Goal: Transaction & Acquisition: Purchase product/service

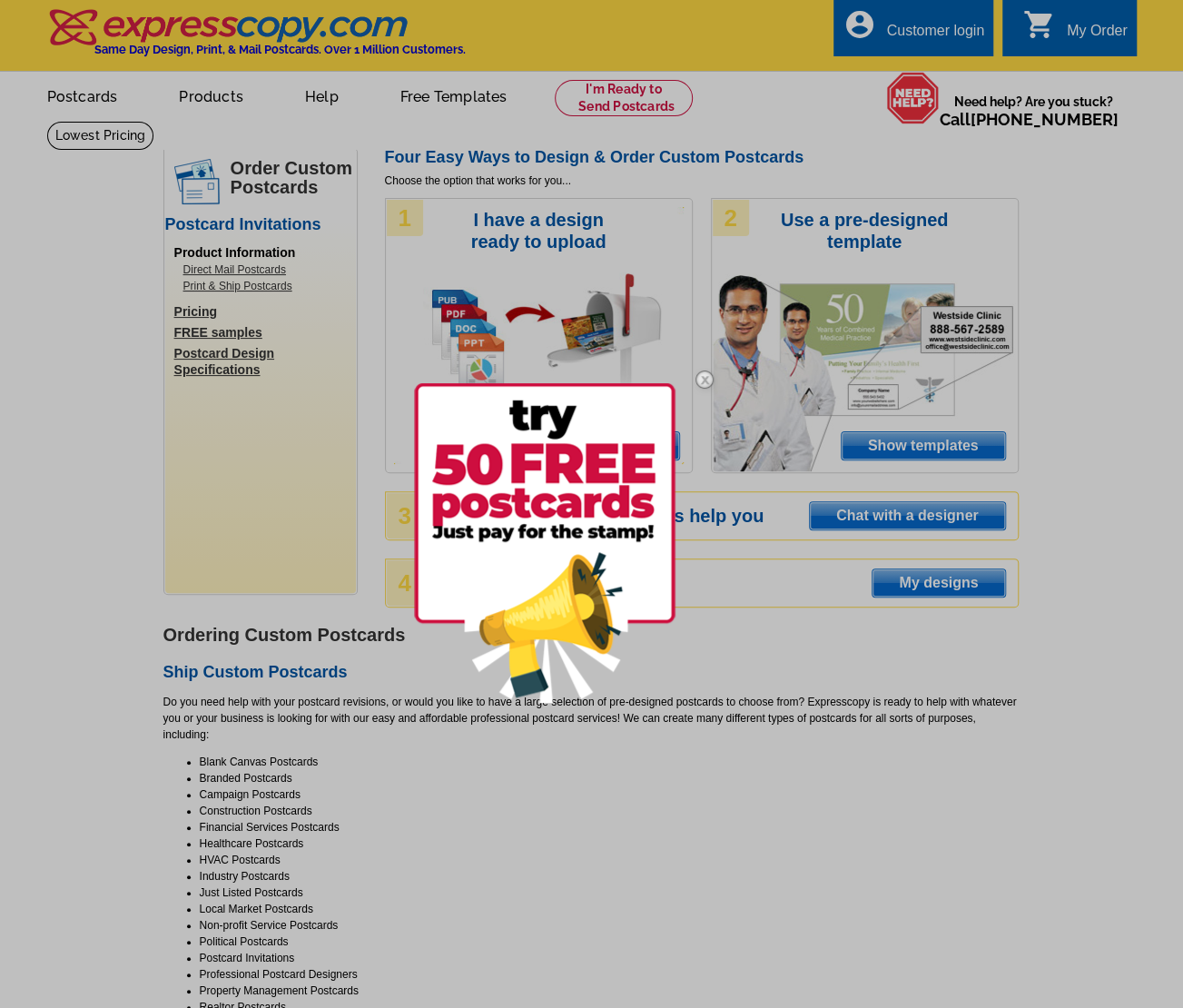
click at [777, 639] on div at bounding box center [592, 504] width 1183 height 1008
click at [971, 437] on div at bounding box center [592, 504] width 1183 height 1008
click at [707, 375] on img at bounding box center [705, 379] width 53 height 53
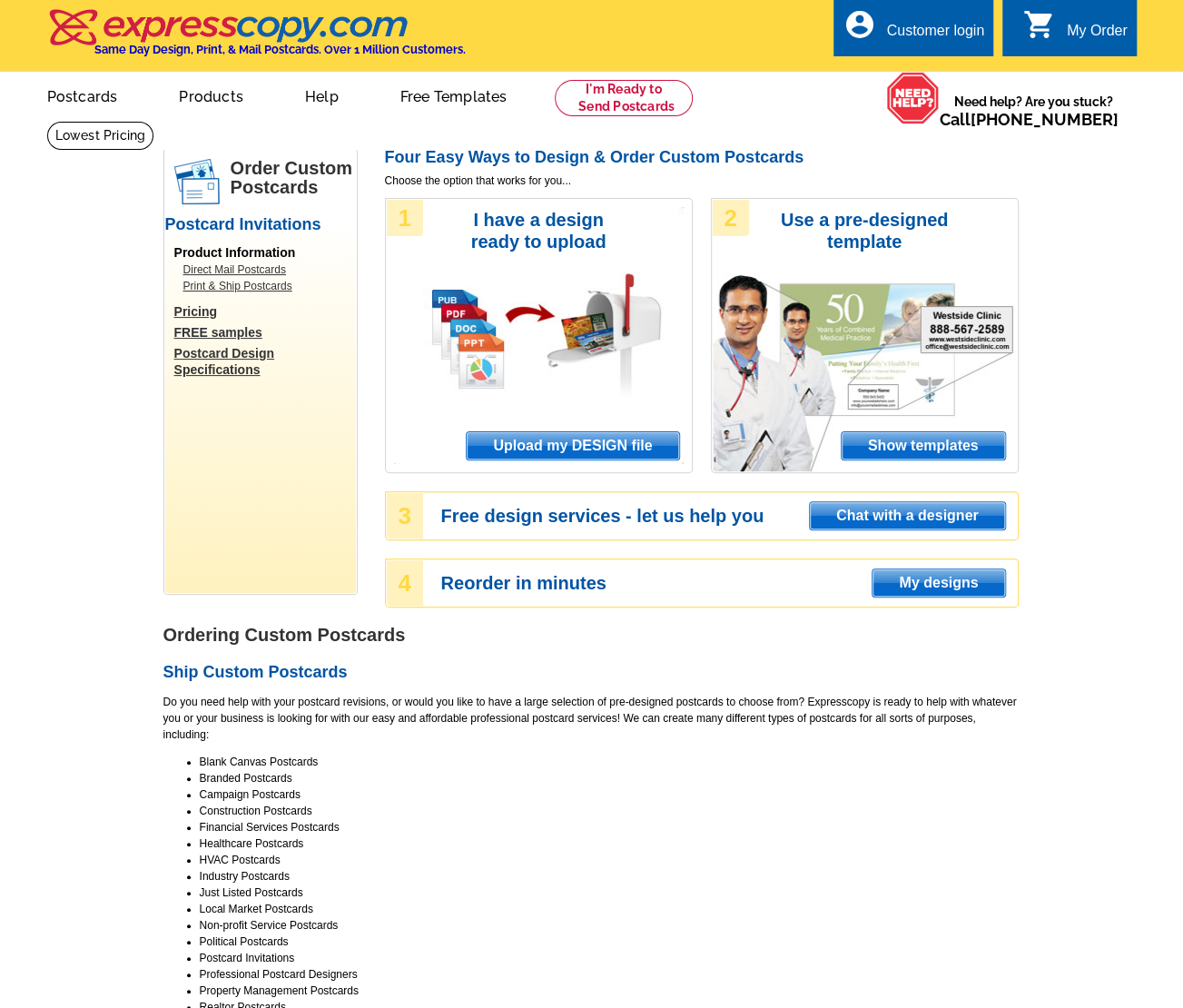
click at [959, 449] on span "Show templates" at bounding box center [924, 446] width 164 height 27
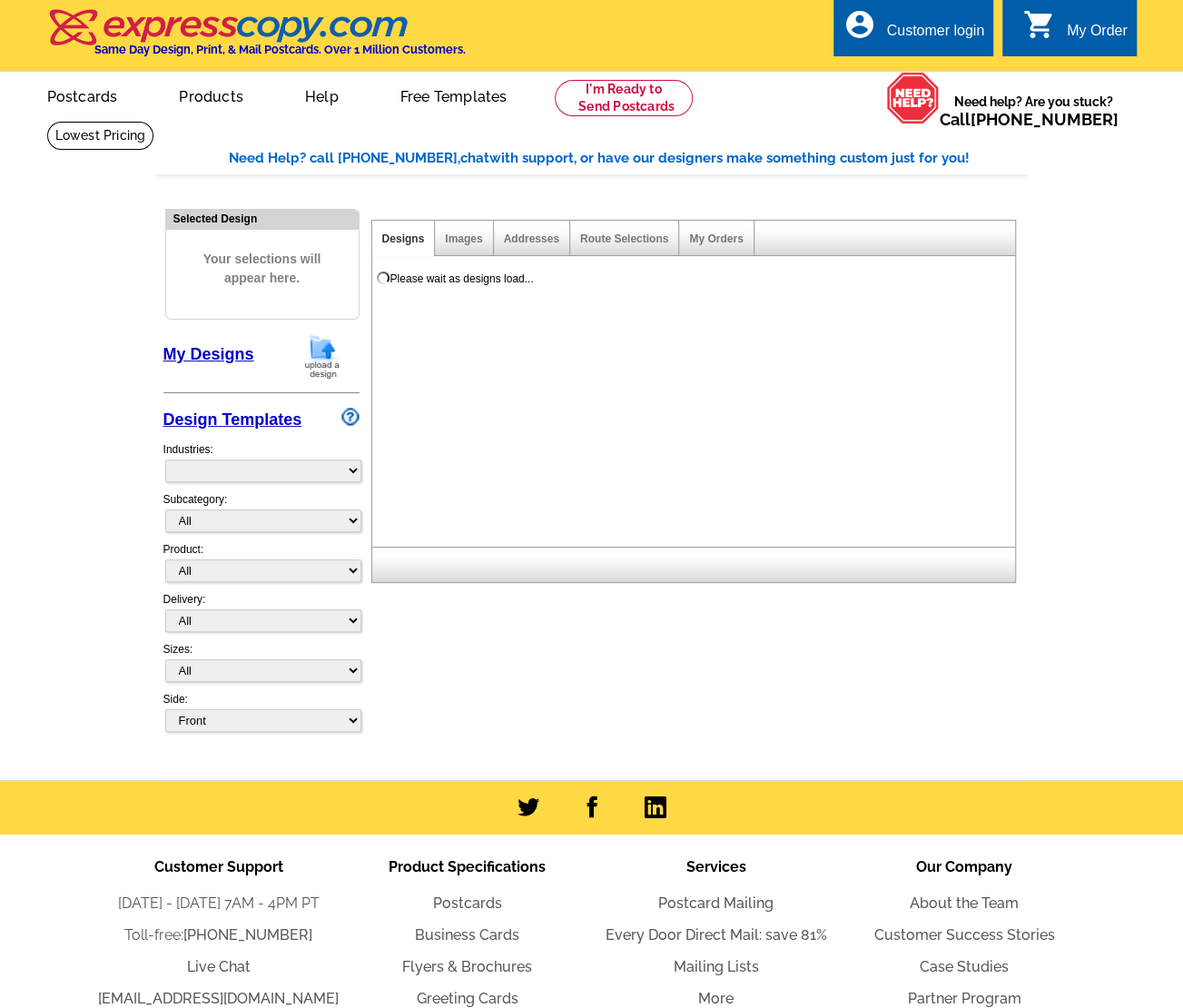
select select "971"
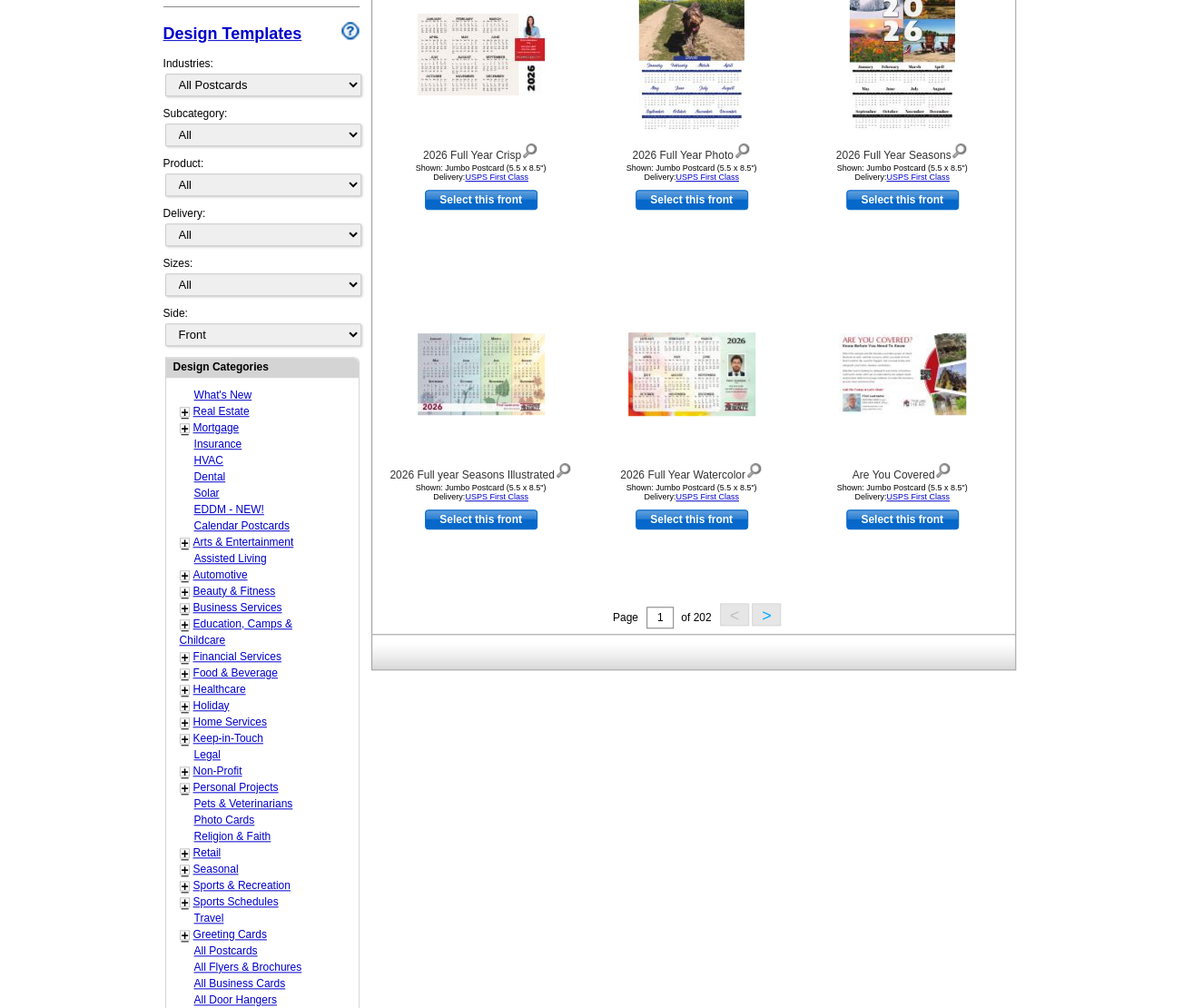
scroll to position [387, 0]
click at [764, 608] on button ">" at bounding box center [766, 613] width 29 height 23
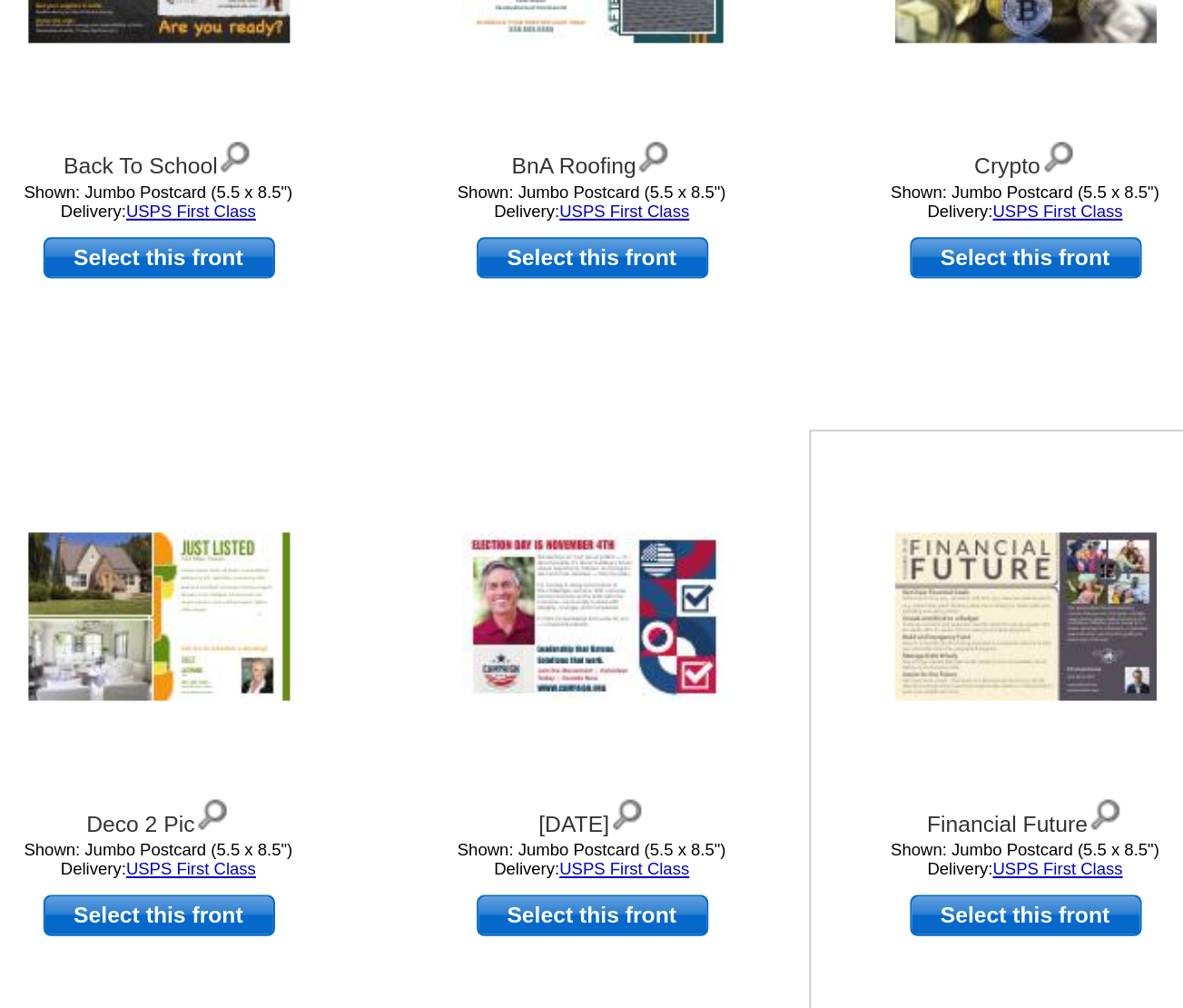
scroll to position [267, 0]
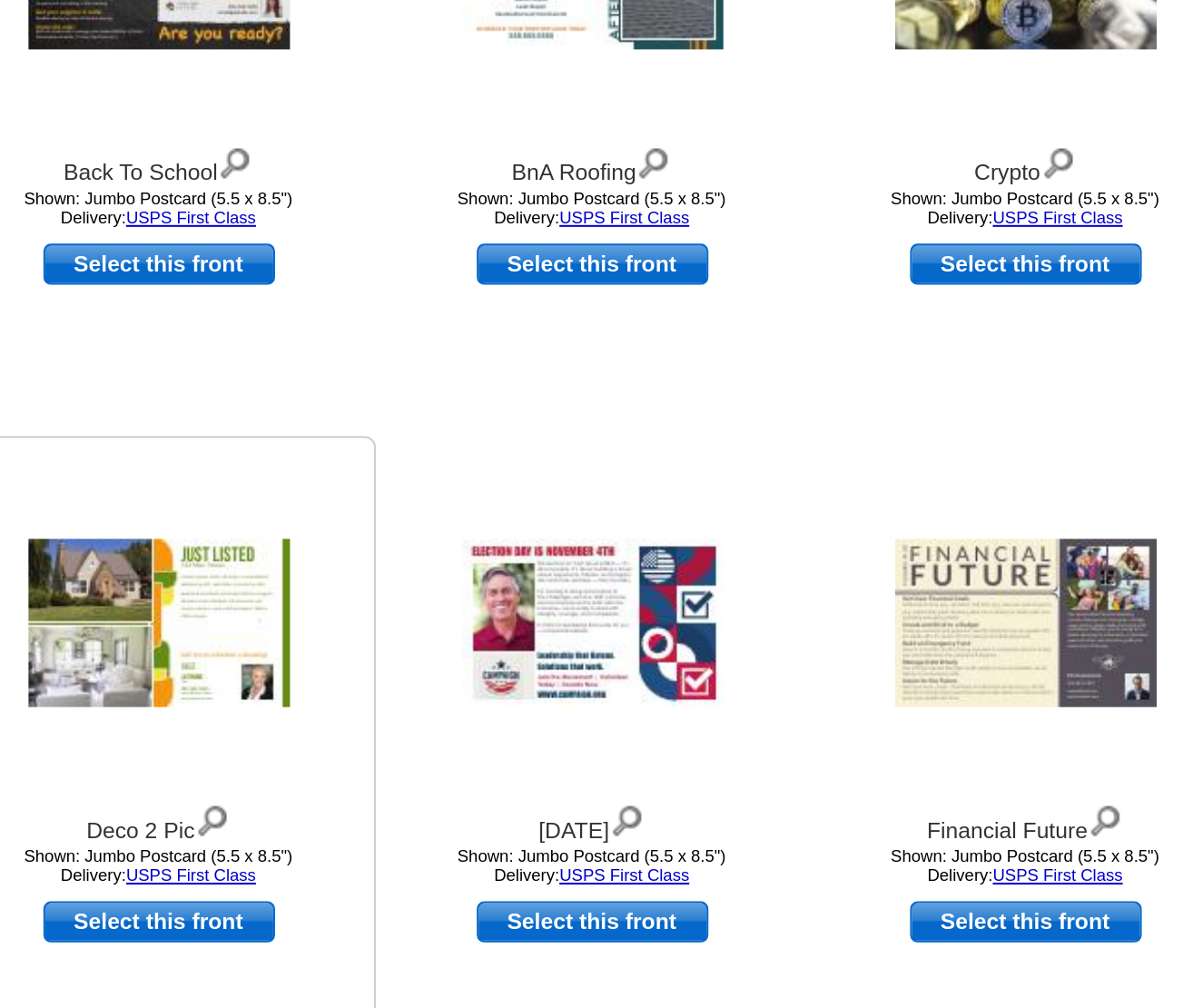
click at [455, 484] on img at bounding box center [481, 492] width 127 height 82
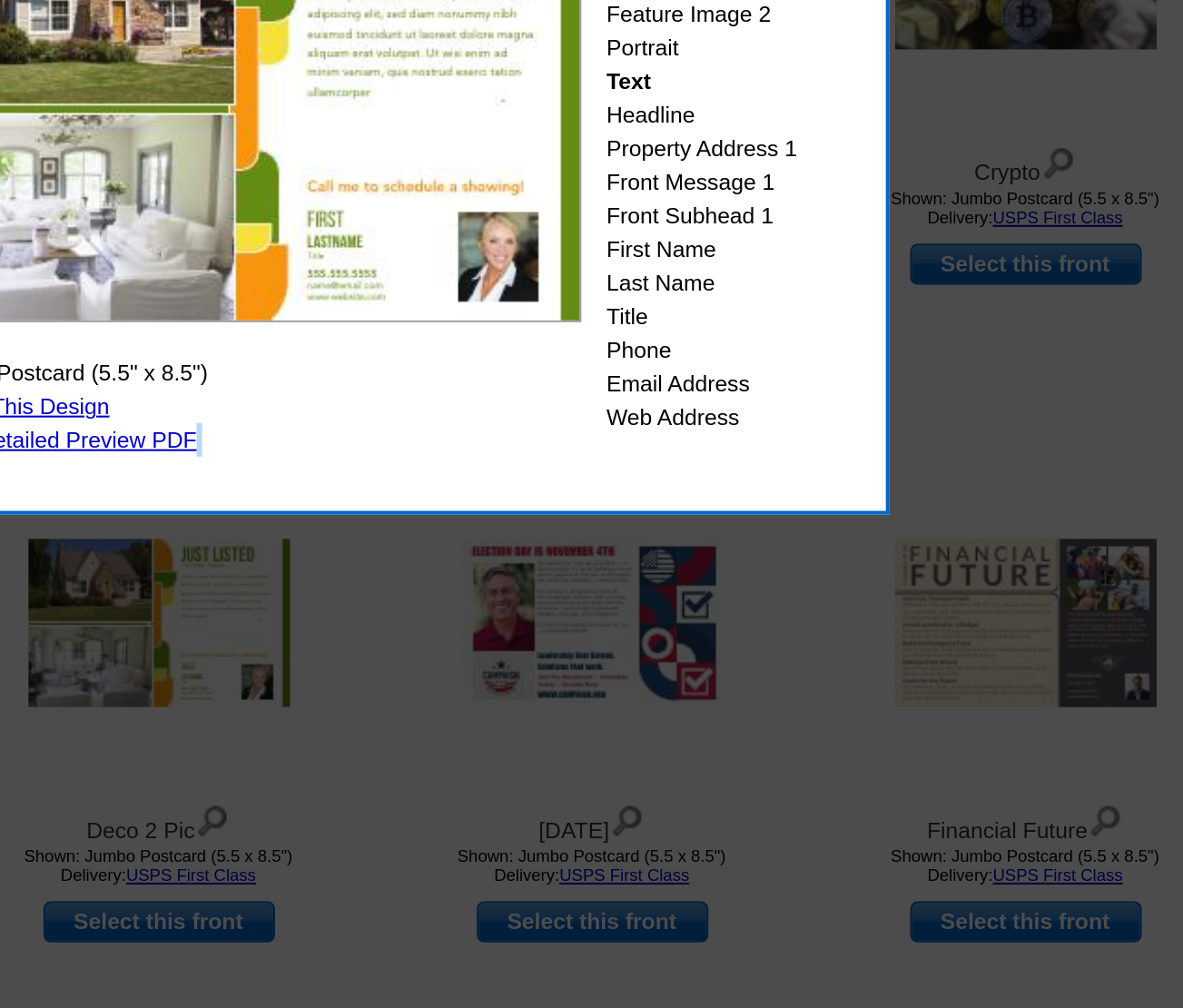
drag, startPoint x: 835, startPoint y: 435, endPoint x: 853, endPoint y: 456, distance: 27.7
click at [853, 456] on body "Customer Login Create New Account local_phone Same Day Design, Print, & Mail Po…" at bounding box center [592, 661] width 1183 height 1859
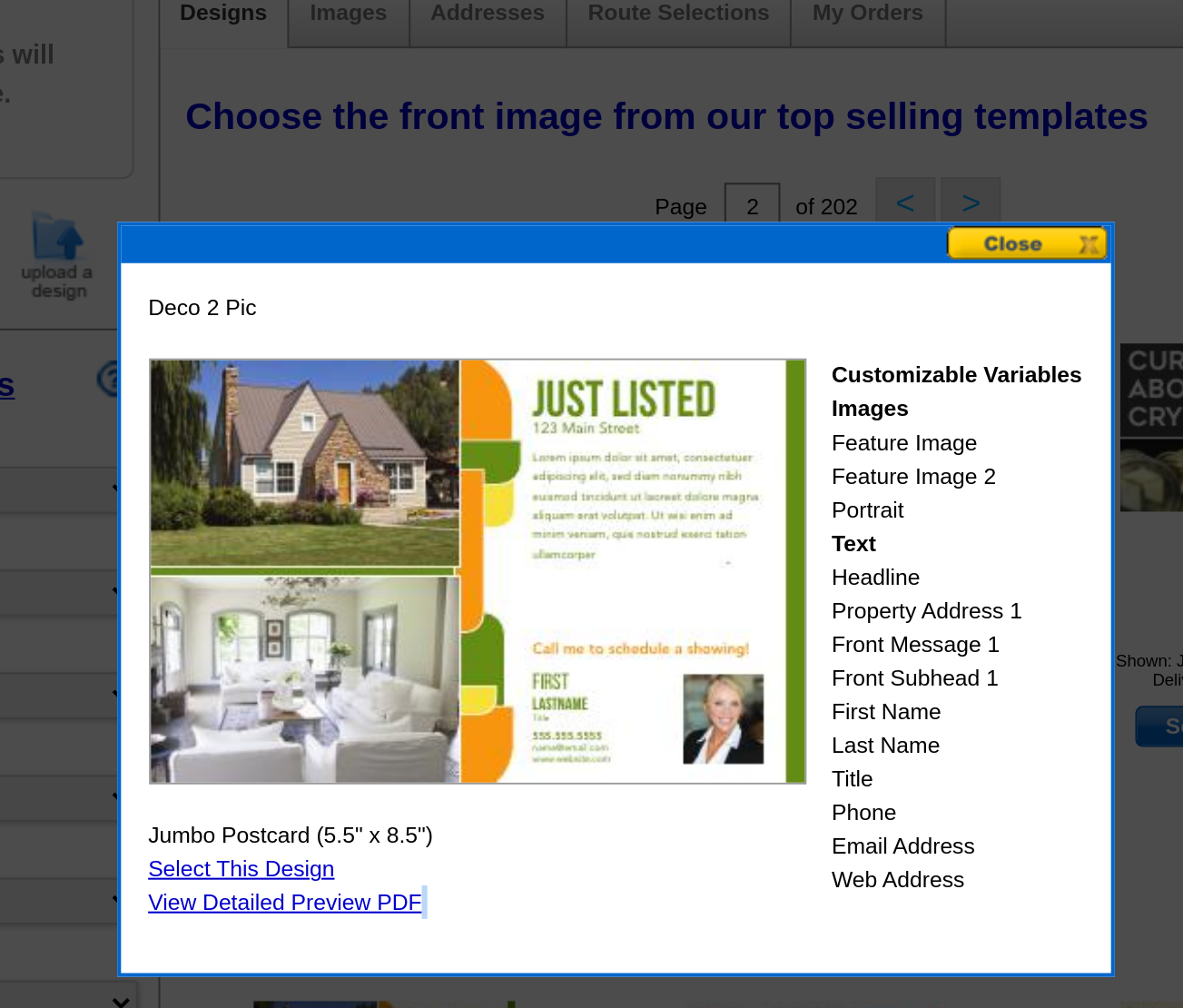
scroll to position [84, 0]
click at [821, 263] on button at bounding box center [794, 267] width 80 height 17
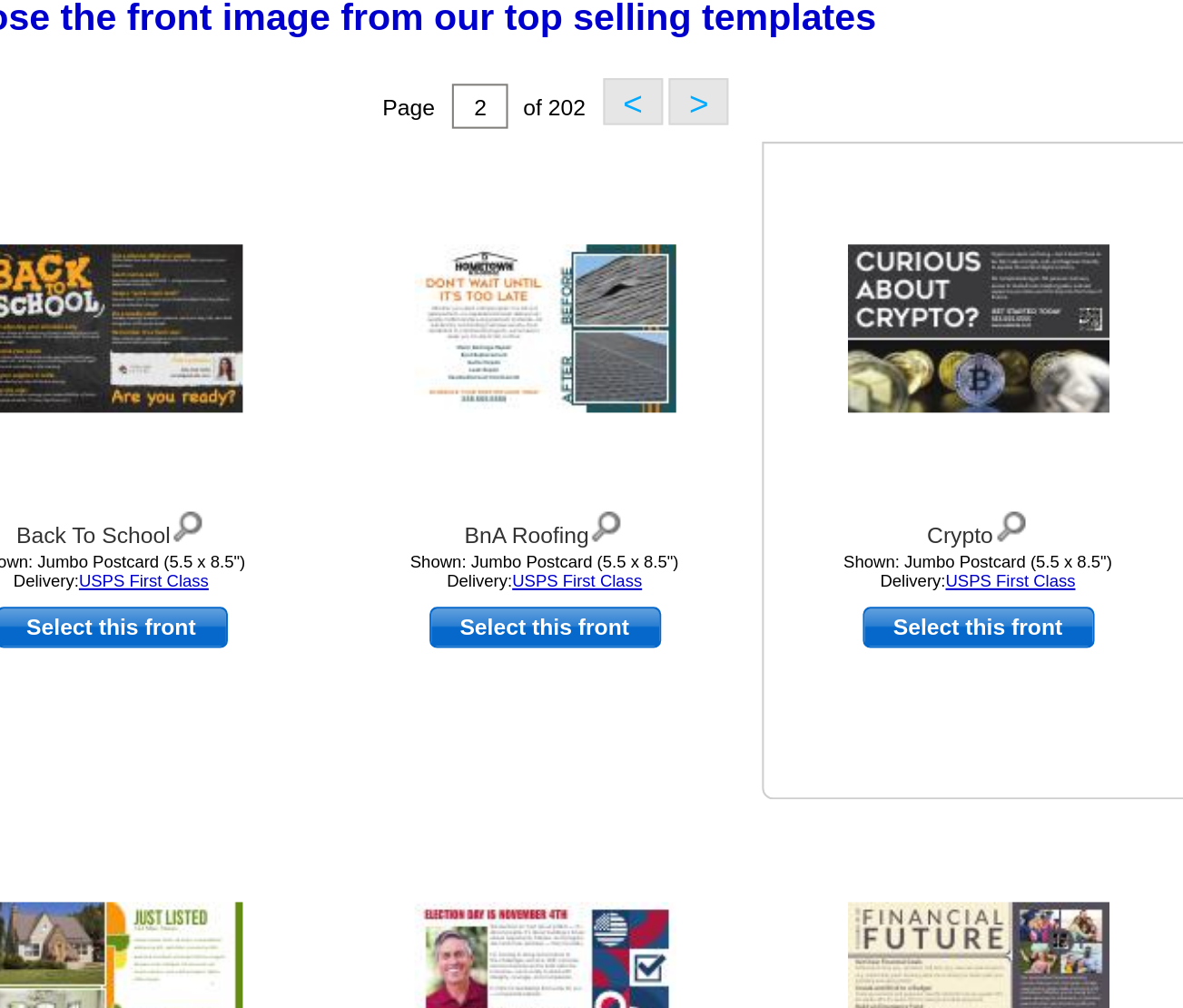
click at [926, 498] on link "Select this front" at bounding box center [903, 502] width 113 height 20
select select "2"
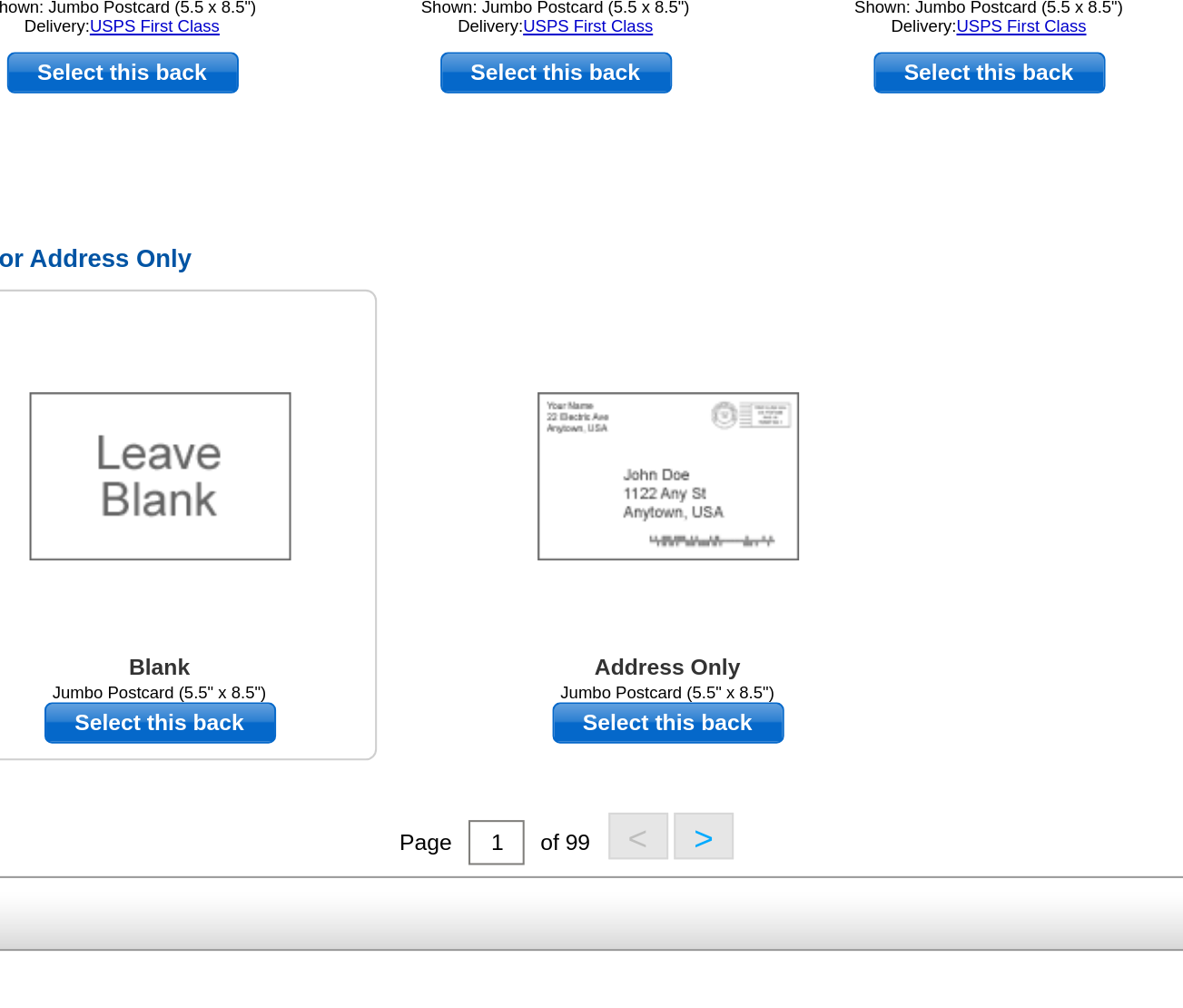
scroll to position [647, 0]
click at [774, 436] on img at bounding box center [747, 455] width 127 height 82
click at [773, 443] on img at bounding box center [747, 455] width 127 height 82
drag, startPoint x: 773, startPoint y: 443, endPoint x: 763, endPoint y: 579, distance: 136.4
click at [763, 579] on link "Select this back" at bounding box center [746, 575] width 113 height 20
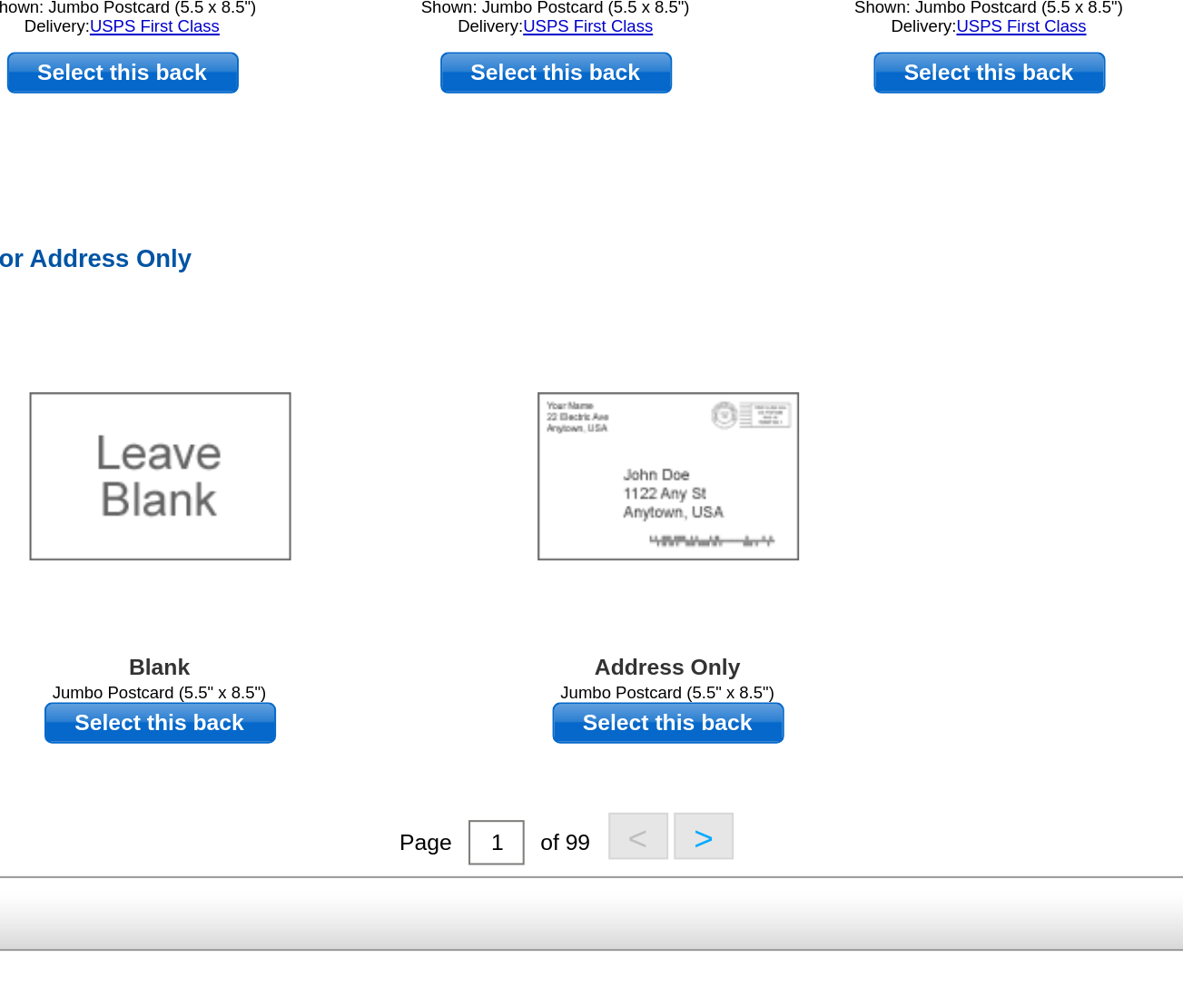
select select "front"
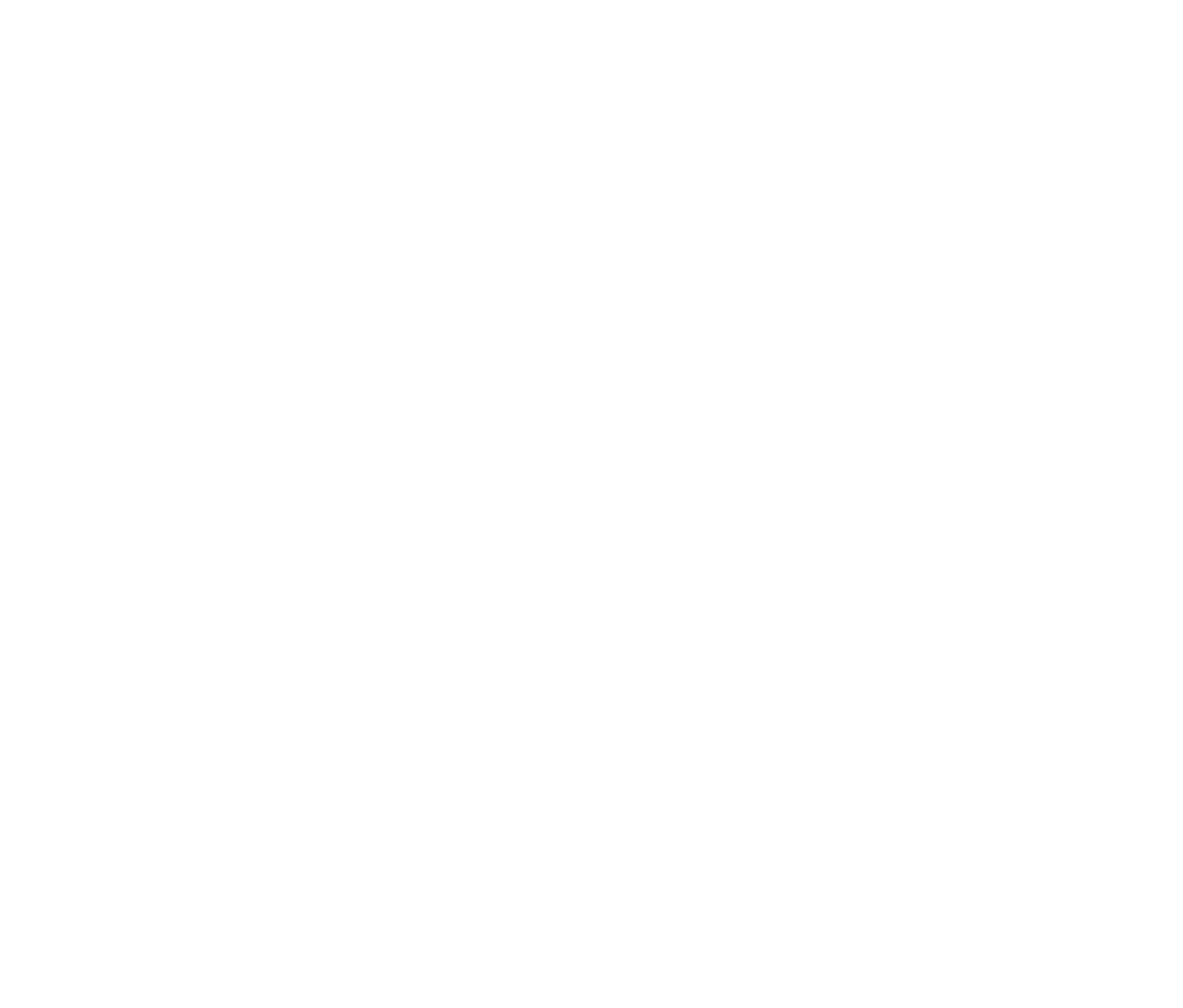
scroll to position [0, 0]
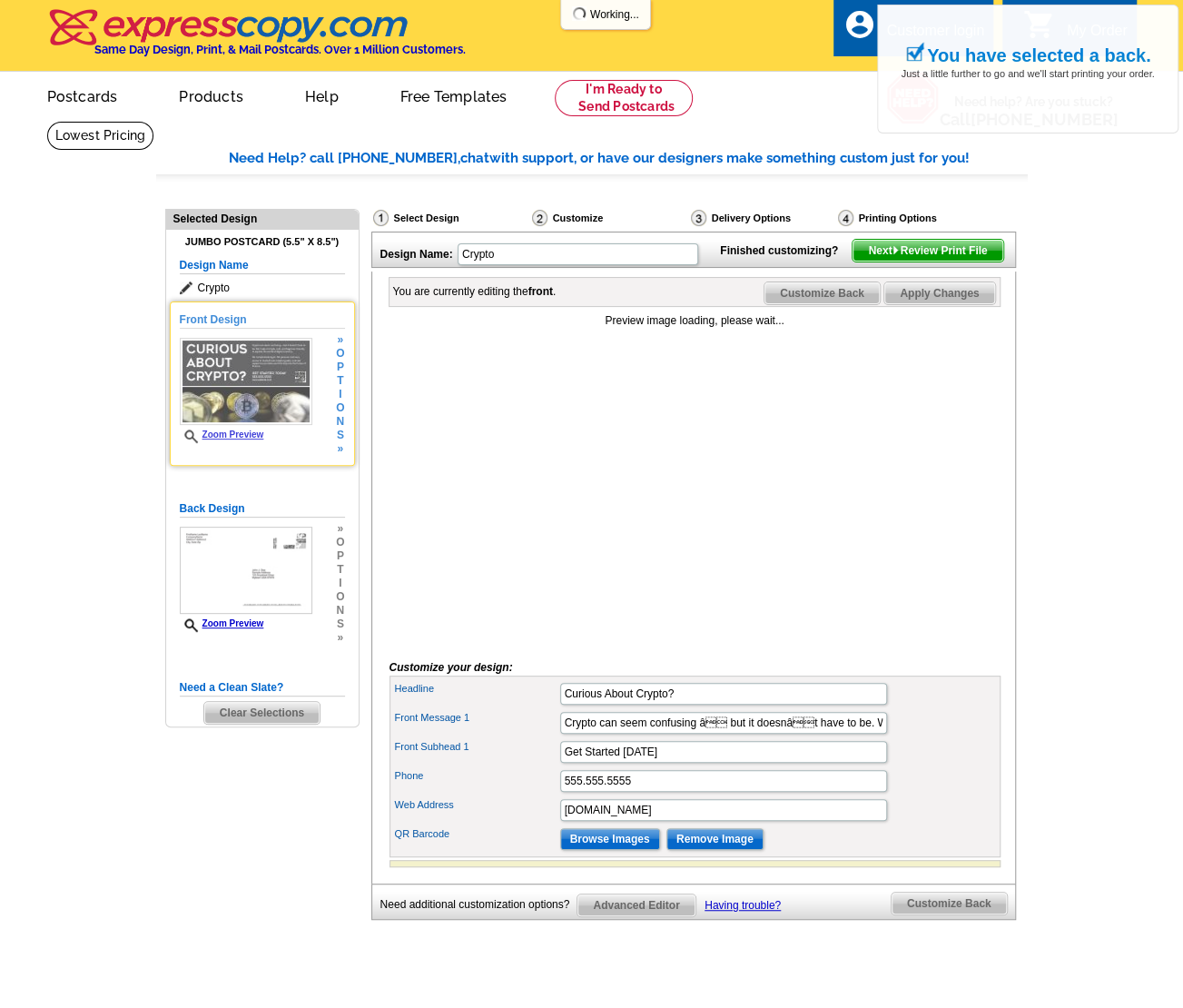
click at [272, 374] on img at bounding box center [247, 381] width 133 height 87
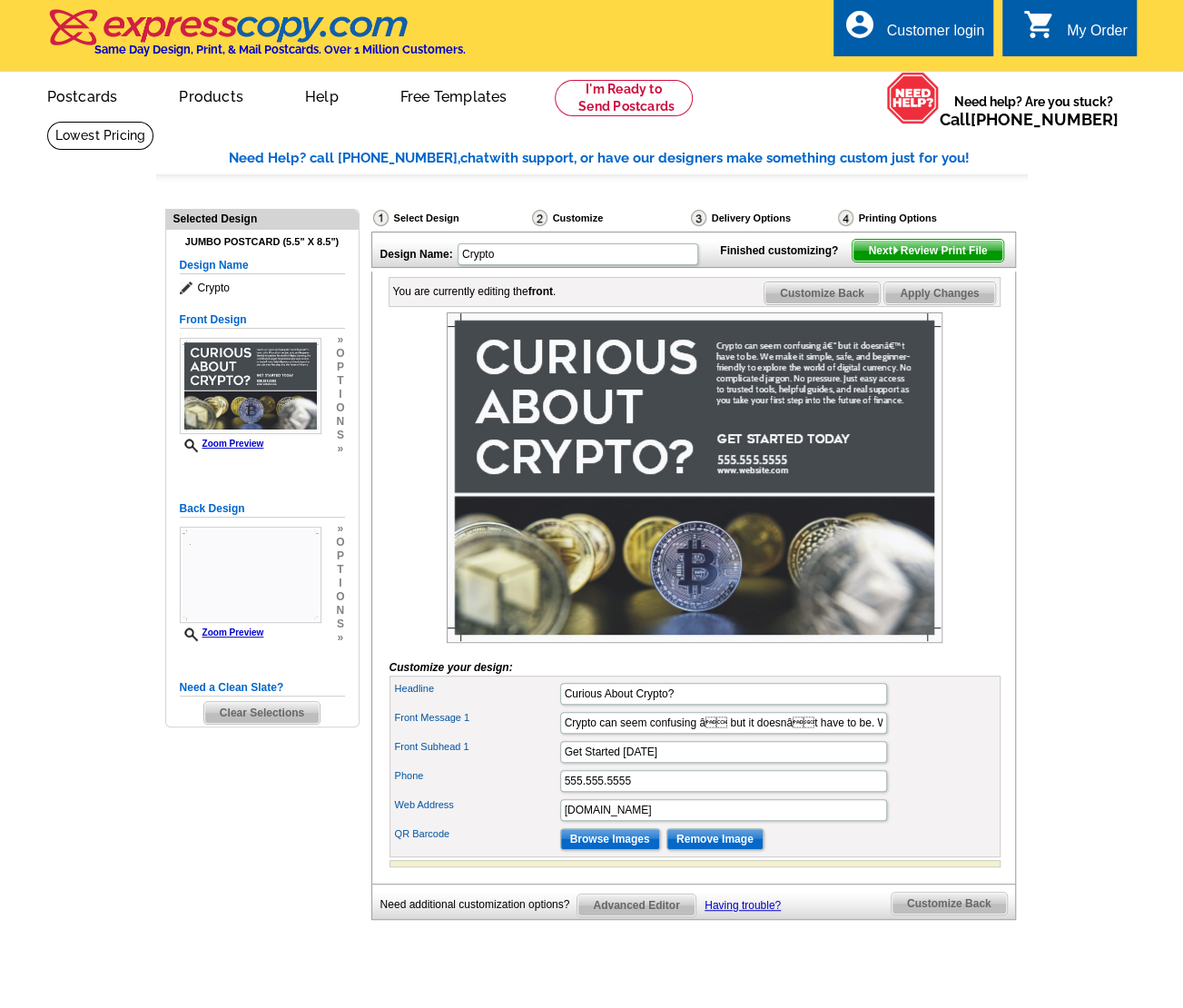
click at [541, 375] on img at bounding box center [694, 477] width 496 height 330
drag, startPoint x: 695, startPoint y: 727, endPoint x: 437, endPoint y: 709, distance: 258.6
click at [437, 708] on div "Headline Curious About Crypto?" at bounding box center [695, 694] width 604 height 29
type input "50,820 SF FOR SALE"
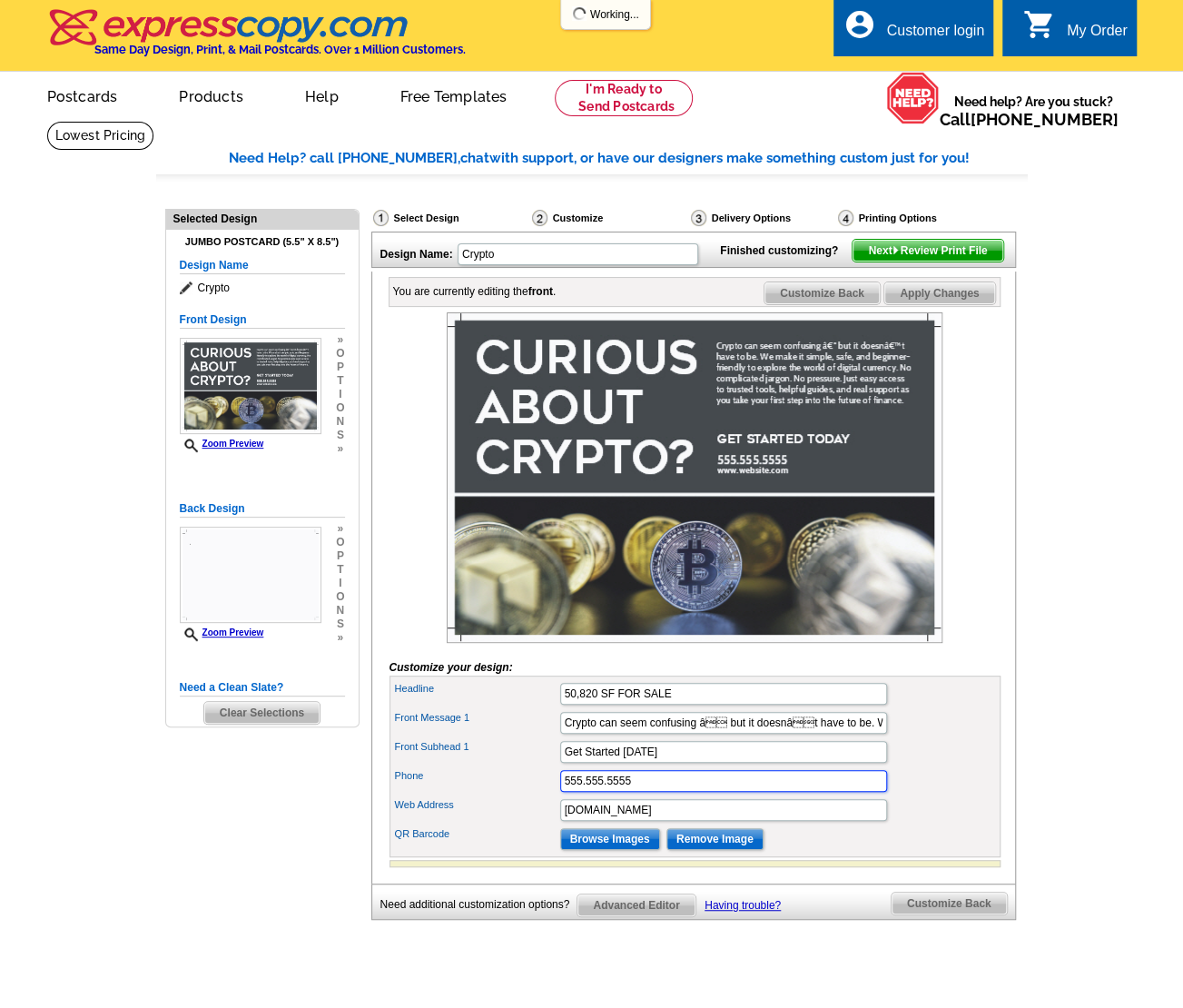
drag, startPoint x: 660, startPoint y: 805, endPoint x: 521, endPoint y: 803, distance: 139.0
click at [521, 795] on div "Phone 555.555.5555" at bounding box center [695, 781] width 604 height 29
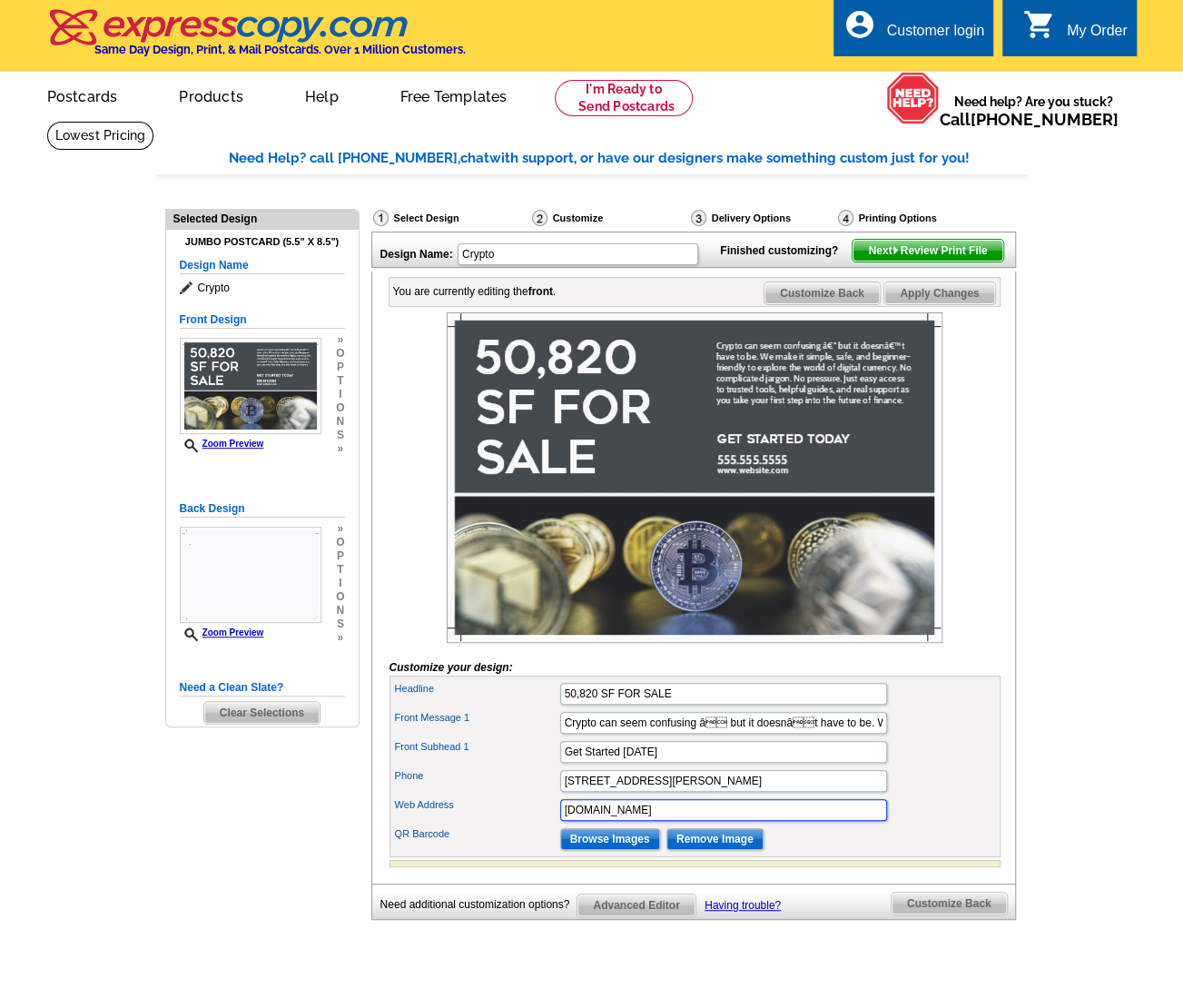
click at [694, 821] on input "www.website.com" at bounding box center [723, 810] width 327 height 22
click at [709, 791] on input "17550 Gillette Ave IRVINE" at bounding box center [723, 781] width 327 height 22
type input "17550 Gillette Ave IRVINE (IBC)"
click at [754, 821] on input "www.website.com" at bounding box center [723, 810] width 327 height 22
click at [611, 704] on input "50,820 SF FOR SALE" at bounding box center [723, 694] width 327 height 22
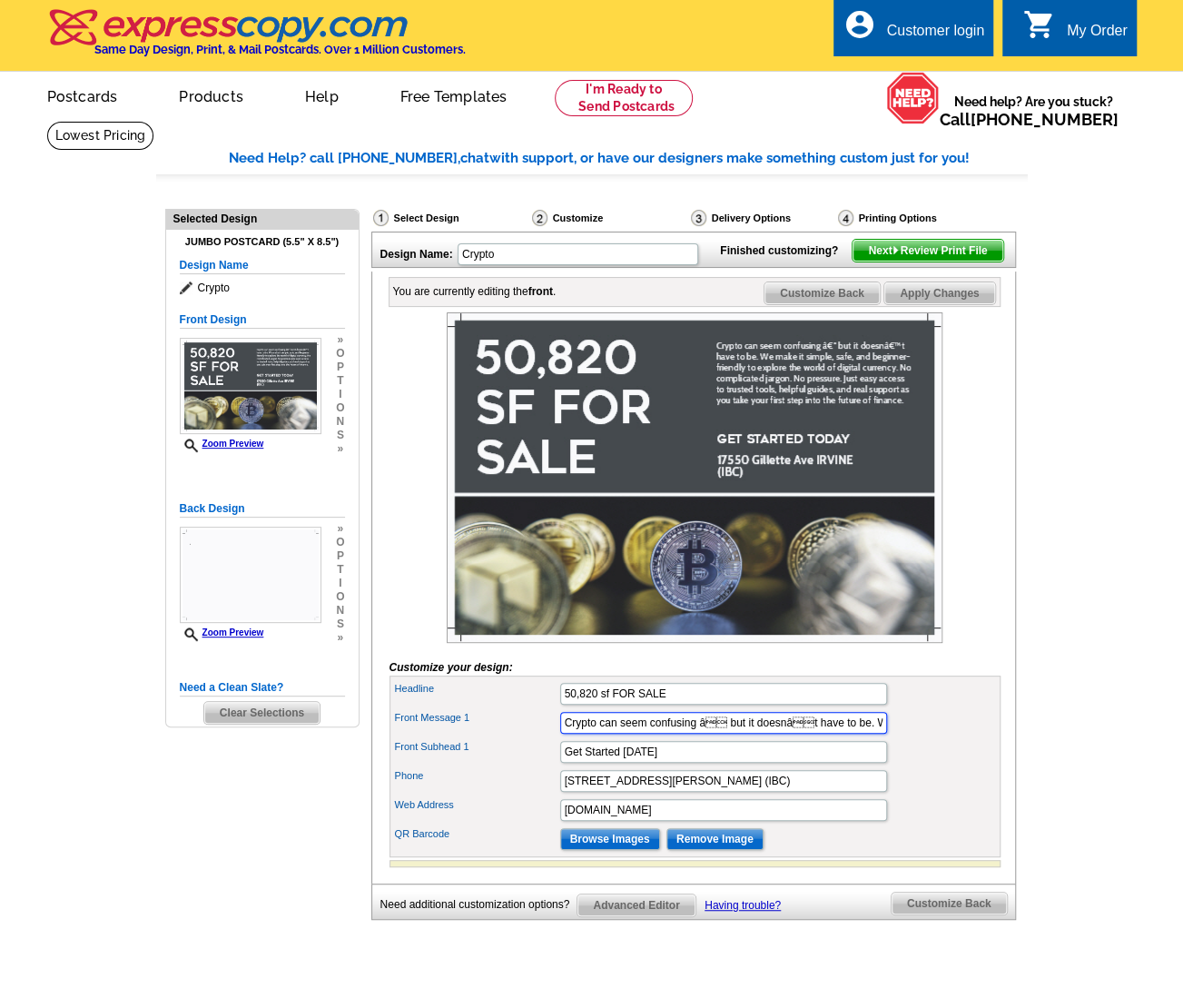
click at [743, 733] on input "Crypto can seem confusing â but it doesnât have to be. We make it simple, s…" at bounding box center [723, 722] width 327 height 22
click at [602, 457] on img at bounding box center [694, 477] width 496 height 330
drag, startPoint x: 612, startPoint y: 721, endPoint x: 528, endPoint y: 718, distance: 84.1
click at [528, 708] on div "Headline 50,820 sf FOR SALE" at bounding box center [695, 694] width 604 height 29
click at [636, 704] on input "FOR SALE" at bounding box center [723, 694] width 327 height 22
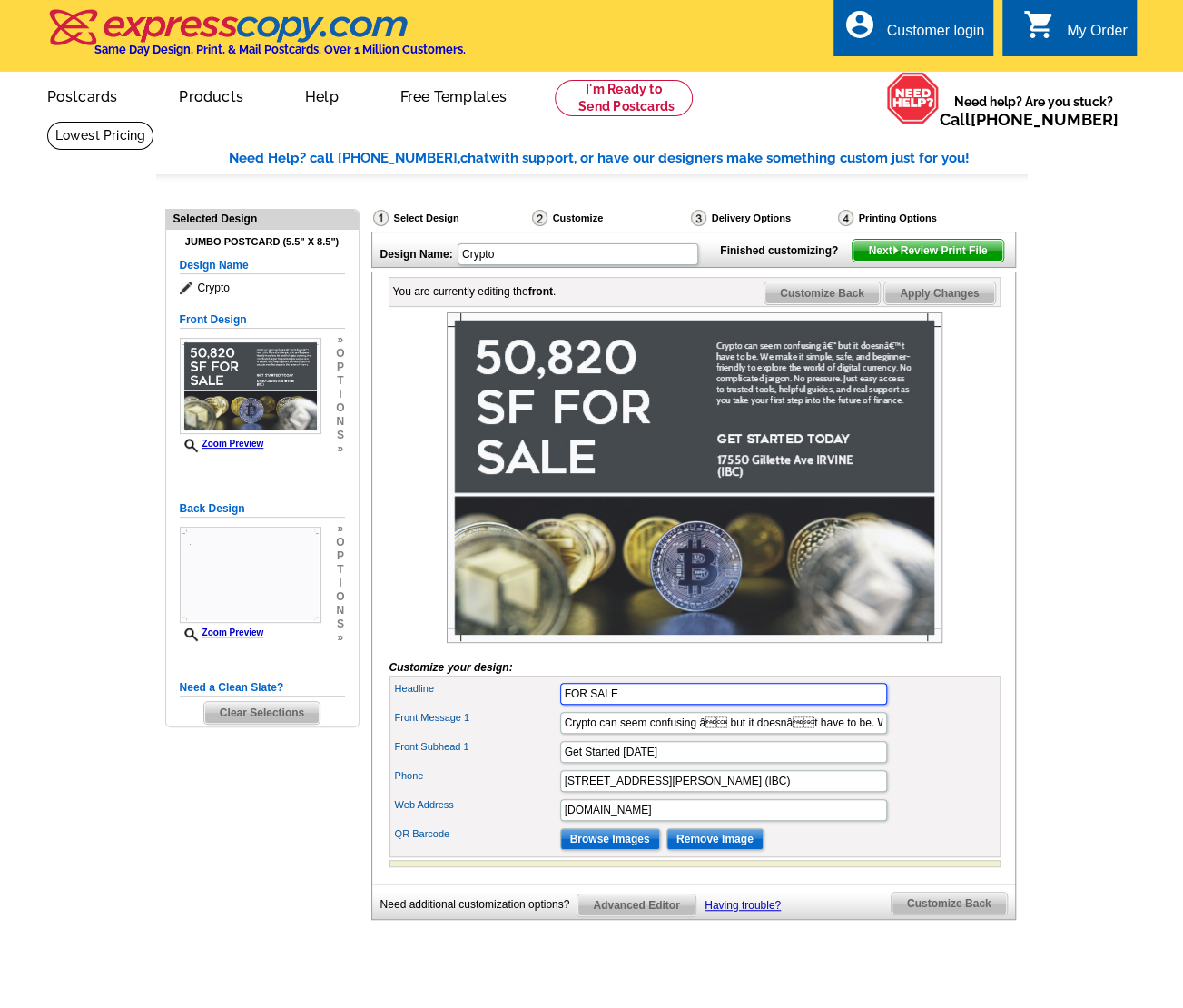
paste input "50,820 sf"
type input "FOR SALE 50,820 sf"
click at [715, 733] on input "Crypto can seem confusing â but it doesnât have to be. We make it simple, s…" at bounding box center [723, 722] width 327 height 22
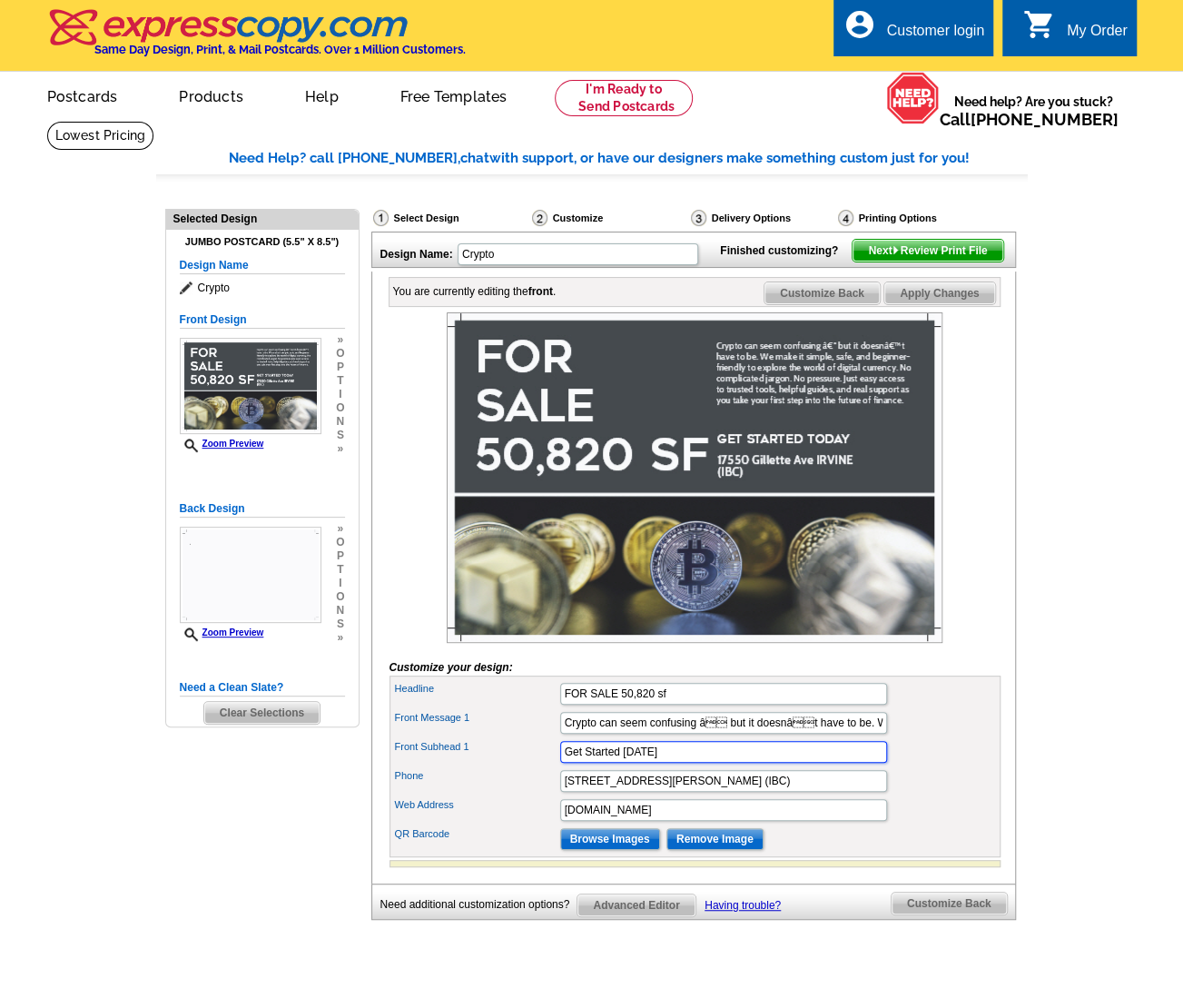
click at [743, 762] on input "Get Started Today" at bounding box center [723, 751] width 327 height 22
click at [676, 850] on input "Remove Image" at bounding box center [715, 839] width 97 height 22
click at [634, 850] on input "Browse Images" at bounding box center [611, 839] width 100 height 22
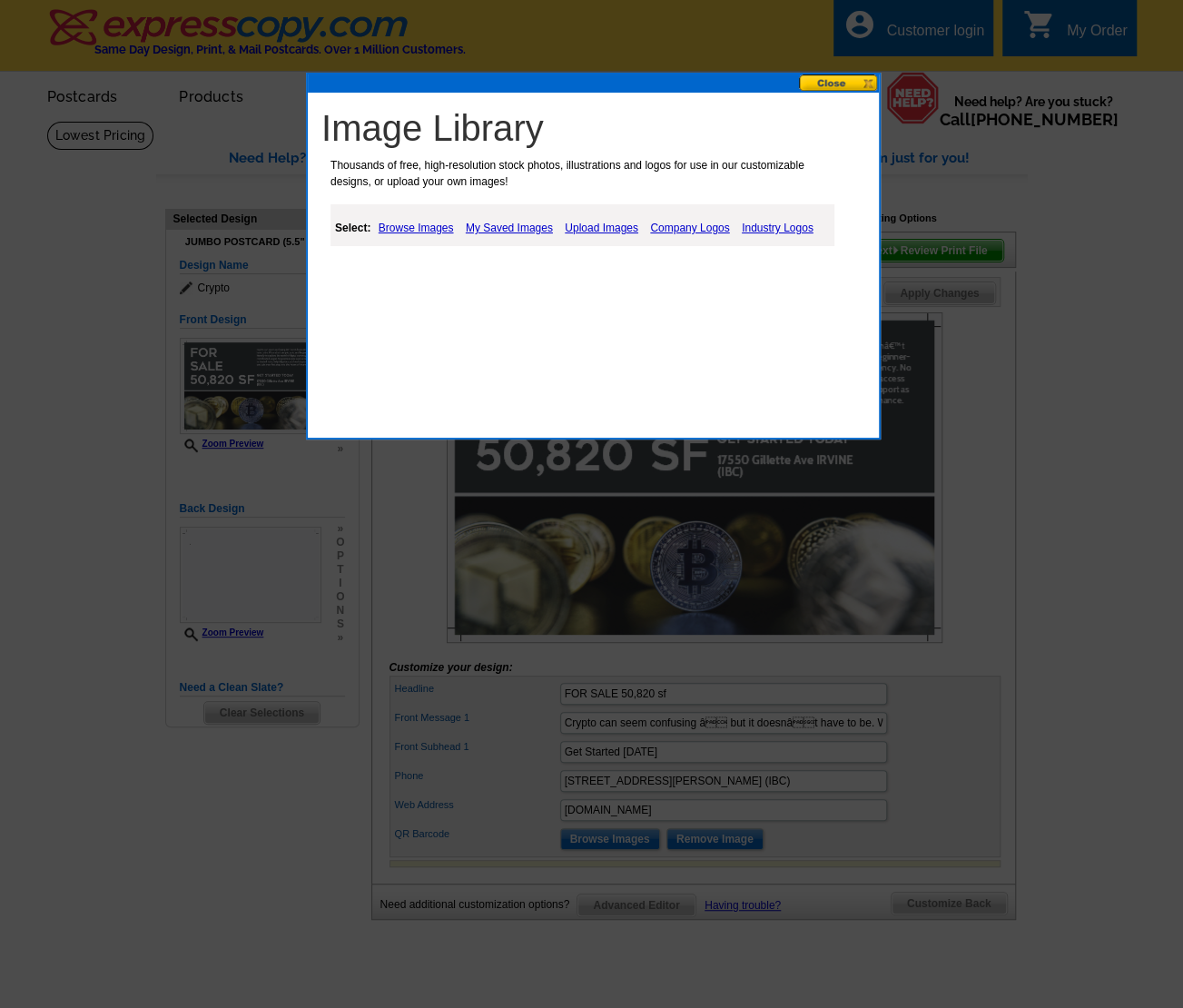
click at [531, 222] on link "My Saved Images" at bounding box center [510, 228] width 96 height 22
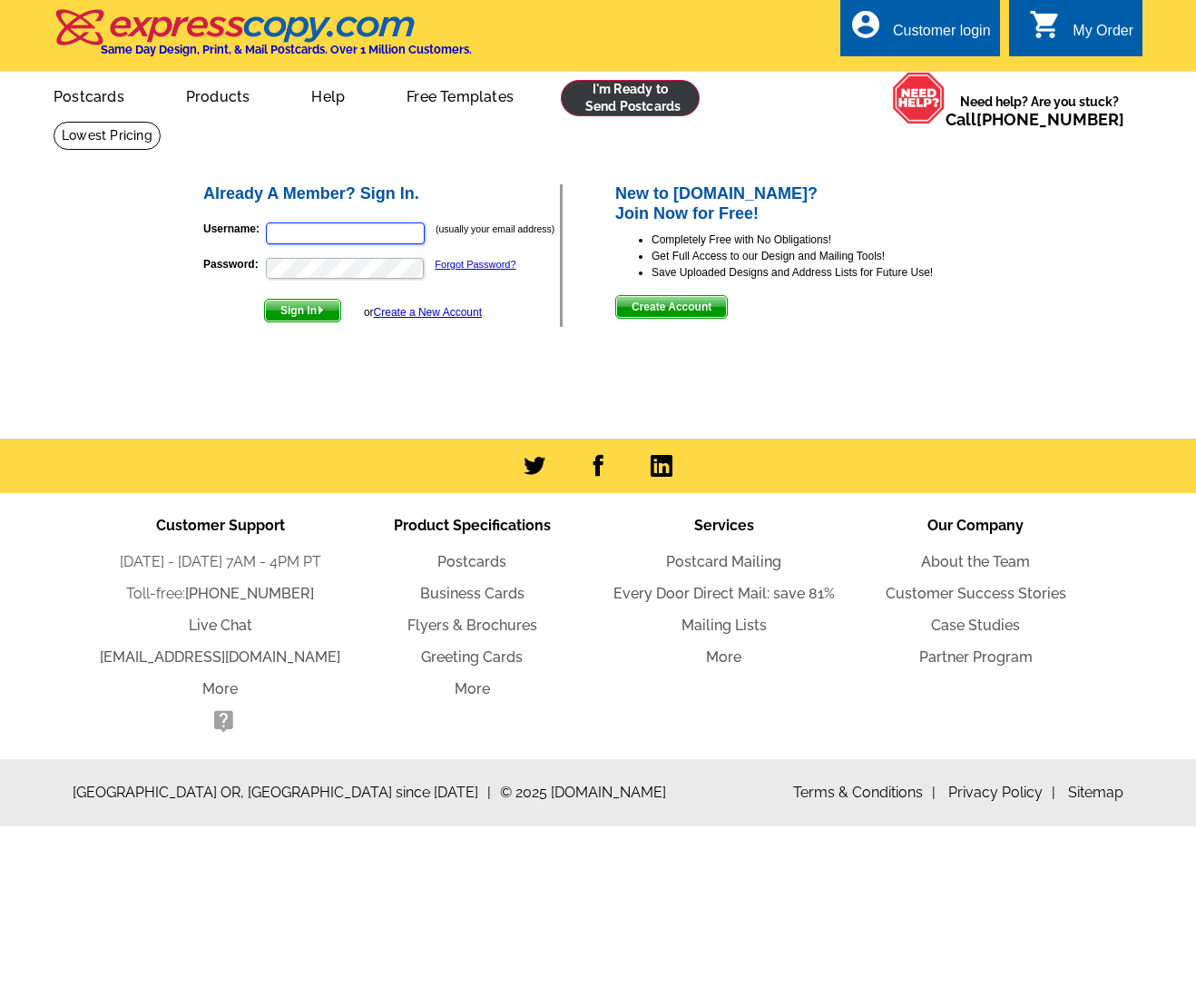
type input "[EMAIL_ADDRESS][DOMAIN_NAME]"
click at [323, 302] on span "Sign In" at bounding box center [302, 310] width 75 height 22
